Goal: Task Accomplishment & Management: Manage account settings

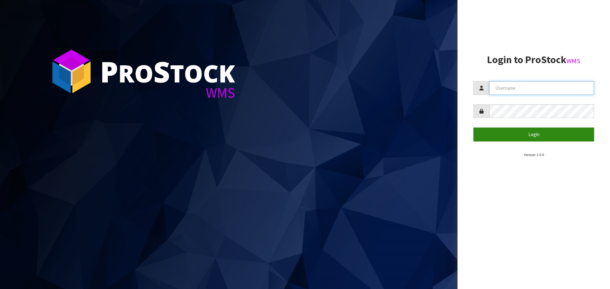
type input "[PERSON_NAME][EMAIL_ADDRESS][DOMAIN_NAME]"
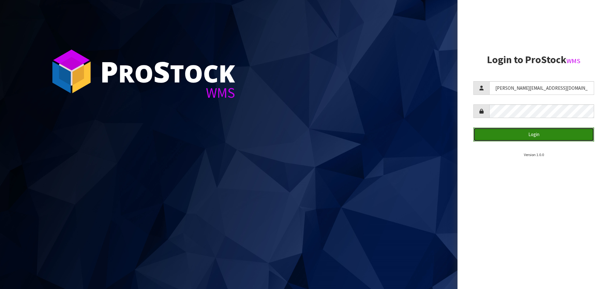
click at [532, 134] on button "Login" at bounding box center [533, 135] width 121 height 14
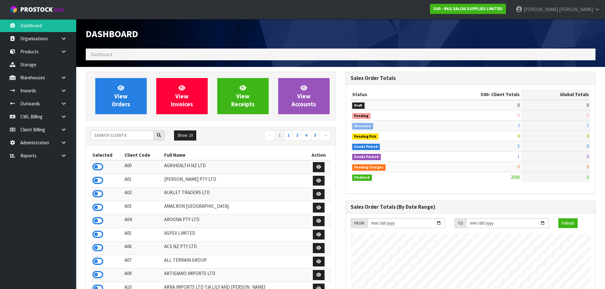
scroll to position [495, 259]
click at [34, 117] on link "CWL Billing" at bounding box center [38, 116] width 76 height 13
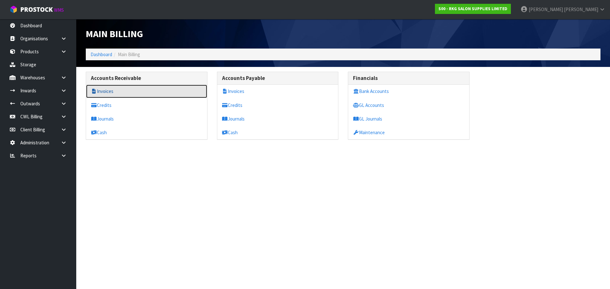
click at [111, 93] on link "Invoices" at bounding box center [146, 91] width 121 height 13
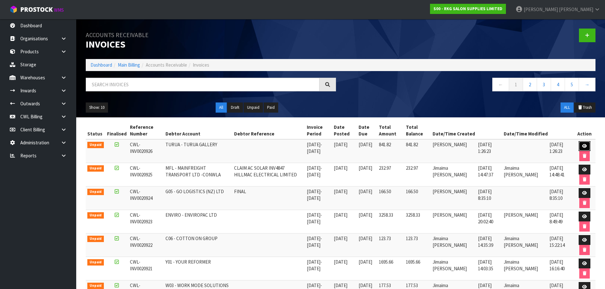
click at [585, 144] on icon at bounding box center [584, 146] width 5 height 4
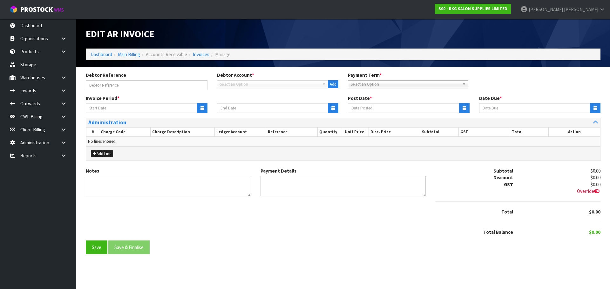
type input "[DATE]"
type textarea "Please contact us [DATE] should there be any discrepancies."
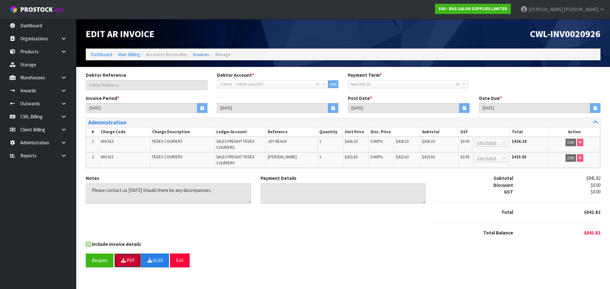
click at [127, 259] on button "PDF" at bounding box center [127, 261] width 27 height 14
click at [176, 260] on button "Exit" at bounding box center [180, 261] width 20 height 14
